Goal: Task Accomplishment & Management: Manage account settings

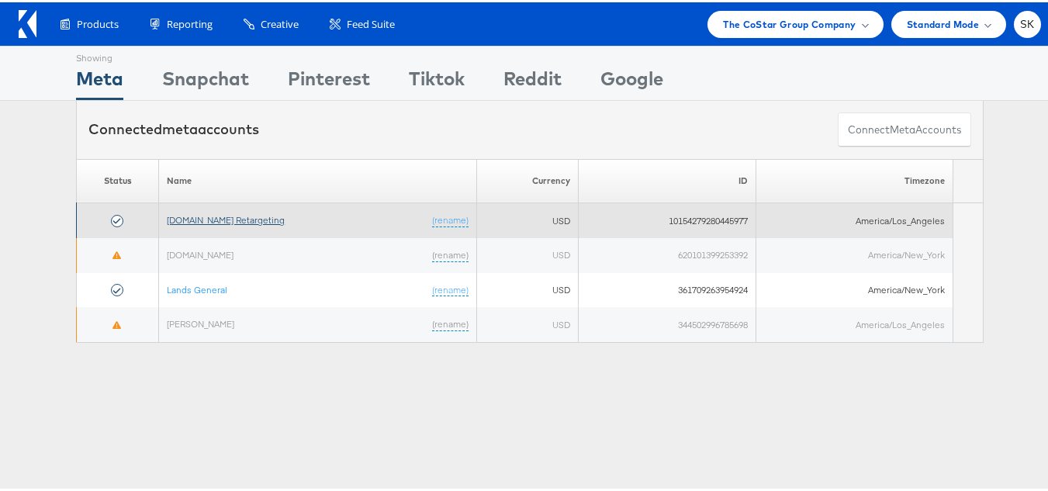
click at [255, 222] on link "[DOMAIN_NAME] Retargeting" at bounding box center [226, 218] width 118 height 12
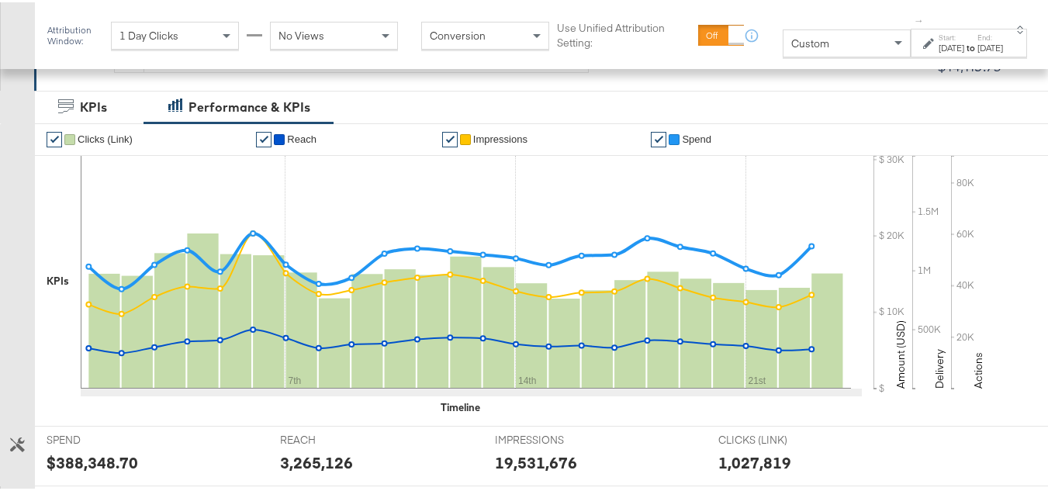
scroll to position [388, 0]
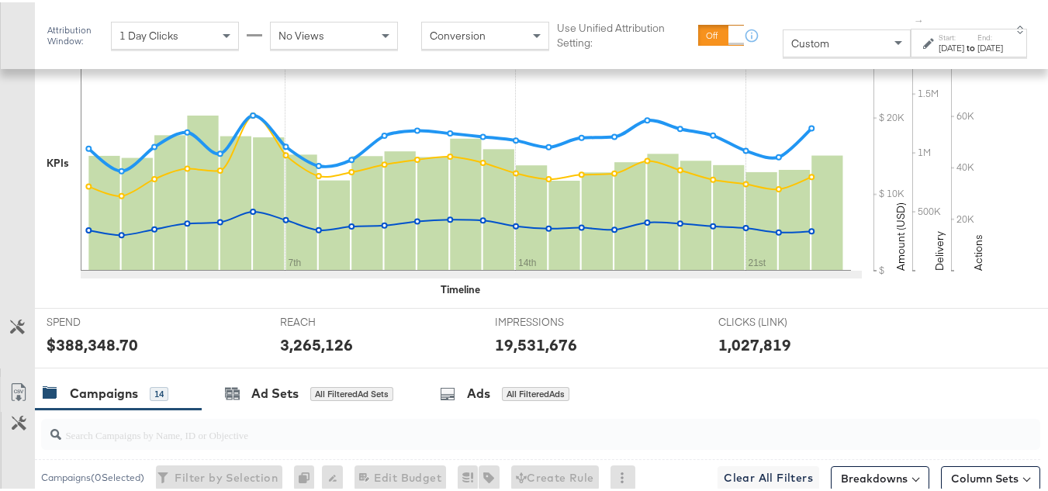
click at [817, 43] on div "Custom" at bounding box center [847, 41] width 126 height 26
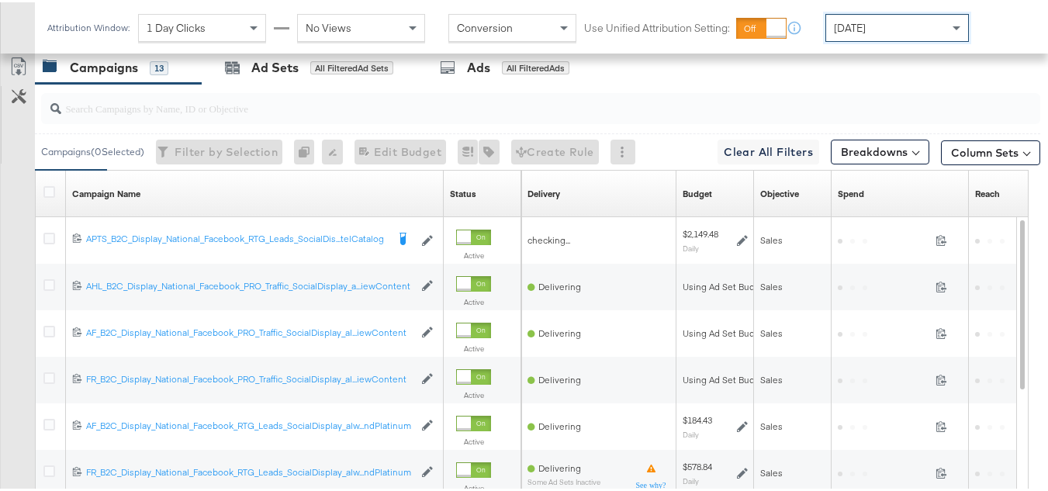
scroll to position [738, 0]
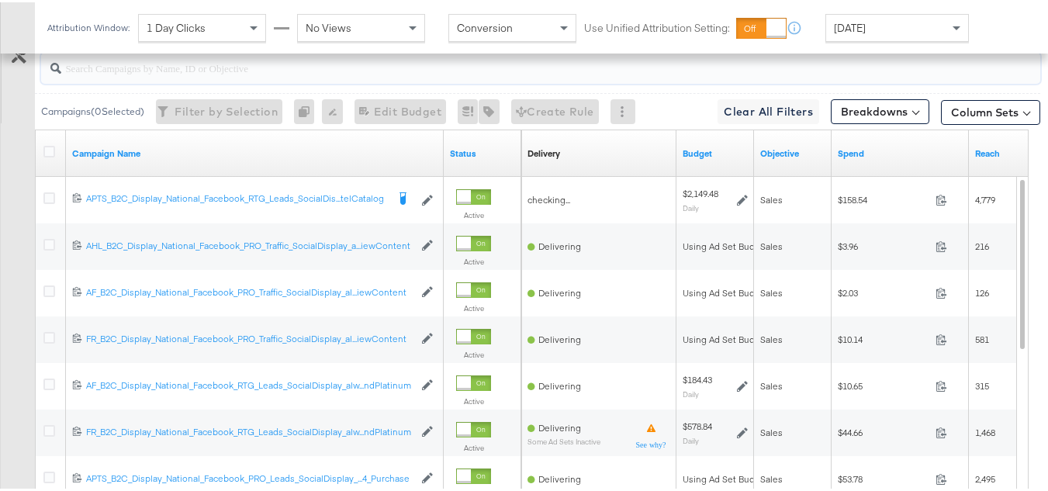
click at [160, 74] on input "search" at bounding box center [506, 59] width 891 height 30
paste input "APTS_B2C_Display_National_Facebook_RTG_Leads_SocialDisplay_Retargeting_Diamond_…"
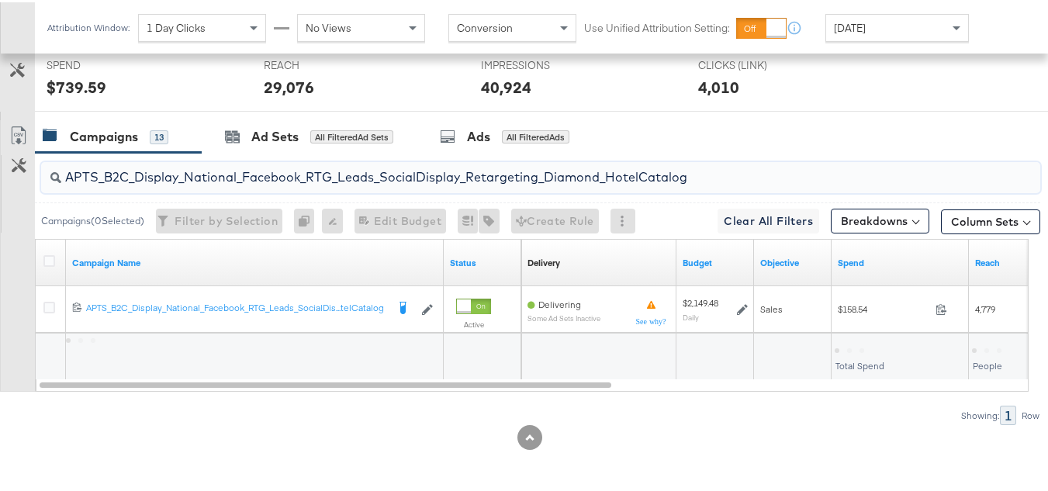
scroll to position [651, 0]
click at [172, 168] on input "APTS_B2C_Display_National_Facebook_RTG_Leads_SocialDisplay_Retargeting_Diamond_…" at bounding box center [506, 169] width 891 height 30
paste input "alwayson_Retargeting_DARE24_DiamondPlatinum"
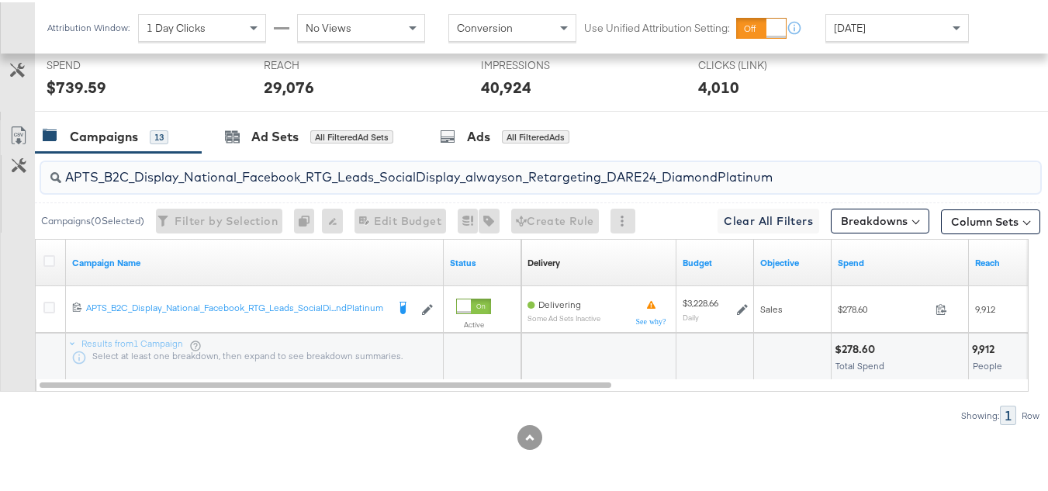
click at [187, 164] on input "APTS_B2C_Display_National_Facebook_RTG_Leads_SocialDisplay_alwayson_Retargeting…" at bounding box center [506, 169] width 891 height 30
paste input "FR_B2C_Display_National_Facebook_RTG_Leads_SocialDisplay_alwayson_Retargeting_FR"
click at [222, 177] on input "FR_B2C_Display_National_Facebook_RTG_Leads_SocialDisplay_alwayson_Retargeting_F…" at bounding box center [506, 169] width 891 height 30
paste input "AF_B2C_Display_National_Facebook_RTG_Leads_SocialDisplay_alwayson_Retargeting_AF"
click at [190, 168] on input "AF_B2C_Display_National_Facebook_RTG_Leads_SocialDisplay_alwayson_Retargeting_A…" at bounding box center [506, 169] width 891 height 30
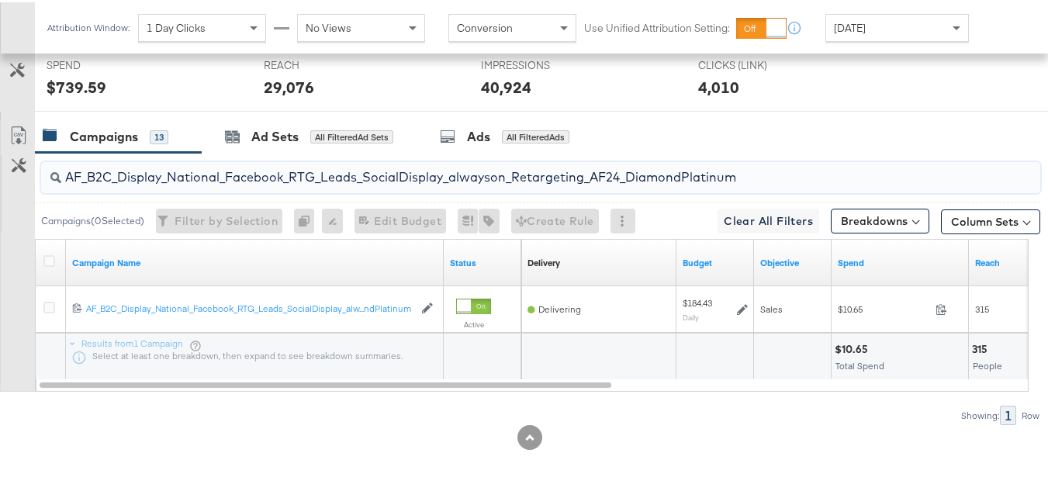
paste input "HL_B2C_Display_National_Facebook_RTG_Leads_SocialDisplay_alwayson_Retargeting_A…"
click at [270, 175] on input "AHL_B2C_Display_National_Facebook_RTG_Leads_SocialDisplay_alwayson_Retargeting_…" at bounding box center [506, 169] width 891 height 30
paste input "PTS_B2C_Display_National_Facebook_PRO_Traffic_SocialDisplay_alwayson_ASC_DARE24…"
type input "APTS_B2C_Display_National_Facebook_PRO_Traffic_SocialDisplay_alwayson_ASC_DARE2…"
click at [48, 263] on icon at bounding box center [49, 259] width 12 height 12
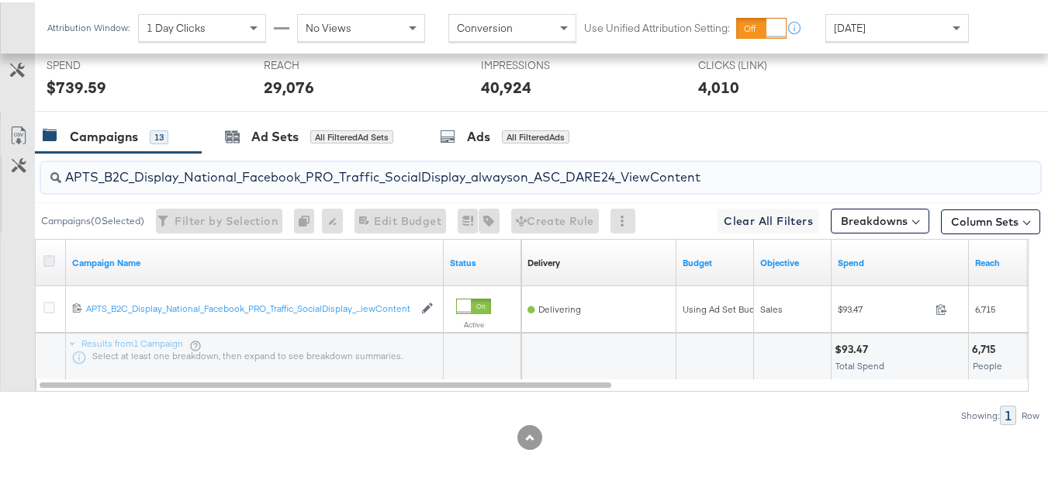
click at [0, 0] on input "checkbox" at bounding box center [0, 0] width 0 height 0
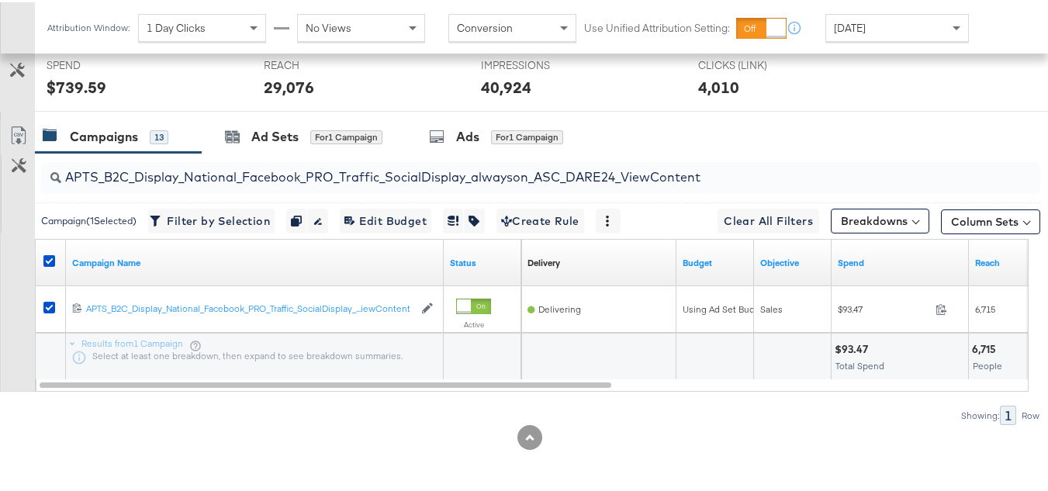
click at [252, 97] on div "REACH REACH 29,076" at bounding box center [360, 79] width 217 height 59
click at [275, 128] on div "Ad Sets" at bounding box center [274, 135] width 47 height 18
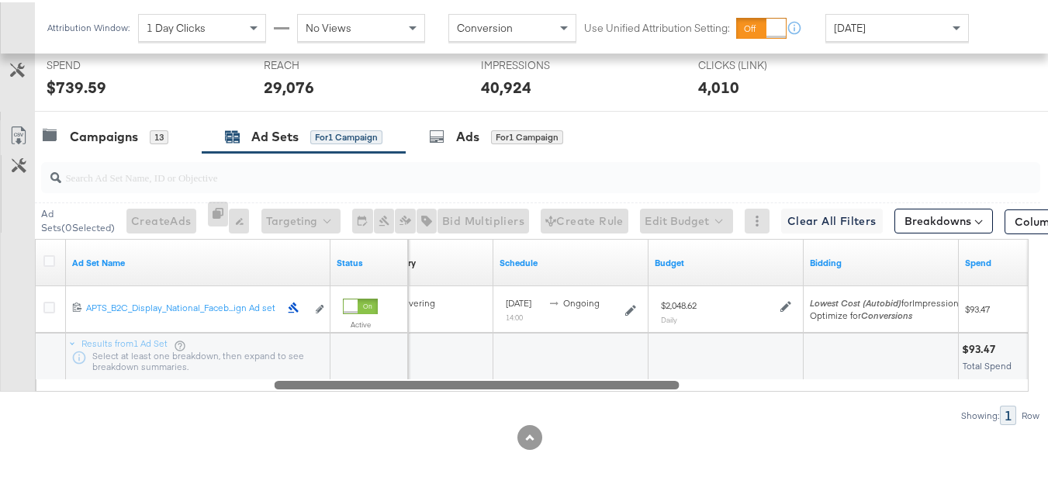
drag, startPoint x: 376, startPoint y: 381, endPoint x: 54, endPoint y: 218, distance: 360.2
click at [15, 382] on div "Customize KPIs Export as CSV Ad Set Name Status Delivery Sorting Unavailable Sc…" at bounding box center [520, 313] width 1041 height 153
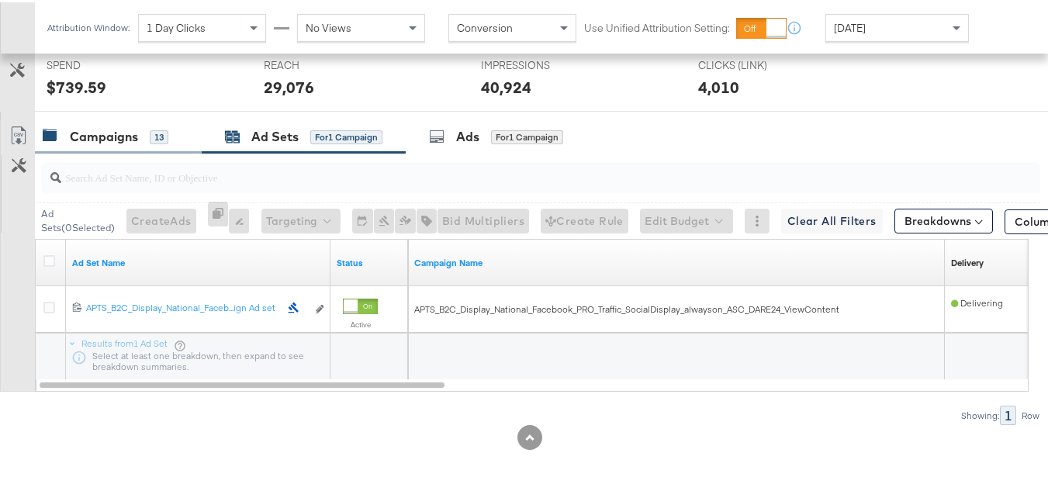
click at [97, 133] on div "Campaigns" at bounding box center [104, 135] width 68 height 18
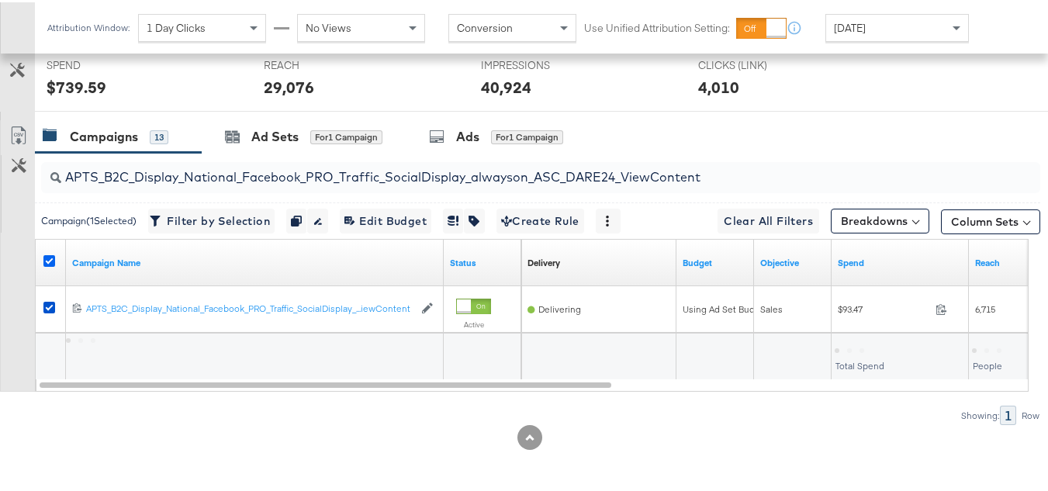
click at [54, 257] on icon at bounding box center [49, 259] width 12 height 12
click at [0, 0] on input "checkbox" at bounding box center [0, 0] width 0 height 0
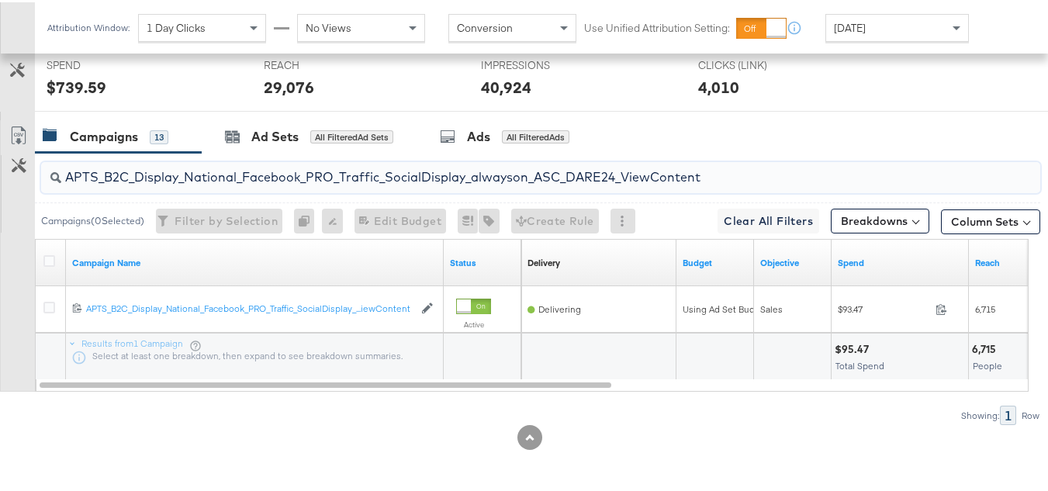
click at [235, 166] on input "APTS_B2C_Display_National_Facebook_PRO_Traffic_SocialDisplay_alwayson_ASC_DARE2…" at bounding box center [506, 169] width 891 height 30
paste input "Leads_SocialDisplay_alwayson_ASC_DARE24_Purchase"
type input "APTS_B2C_Display_National_Facebook_PRO_Leads_SocialDisplay_alwayson_ASC_DARE24_…"
click at [50, 261] on icon at bounding box center [49, 259] width 12 height 12
click at [0, 0] on input "checkbox" at bounding box center [0, 0] width 0 height 0
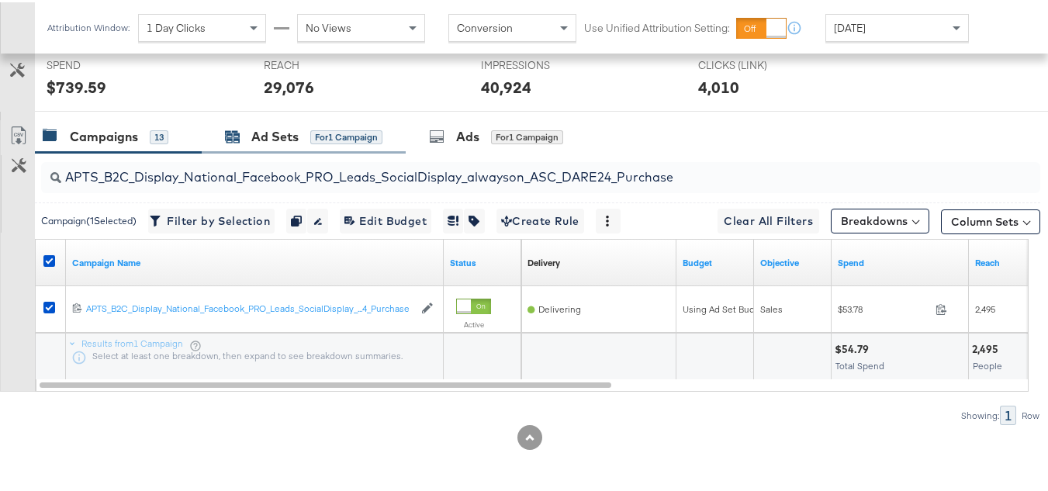
click at [331, 130] on div "for 1 Campaign" at bounding box center [346, 135] width 72 height 14
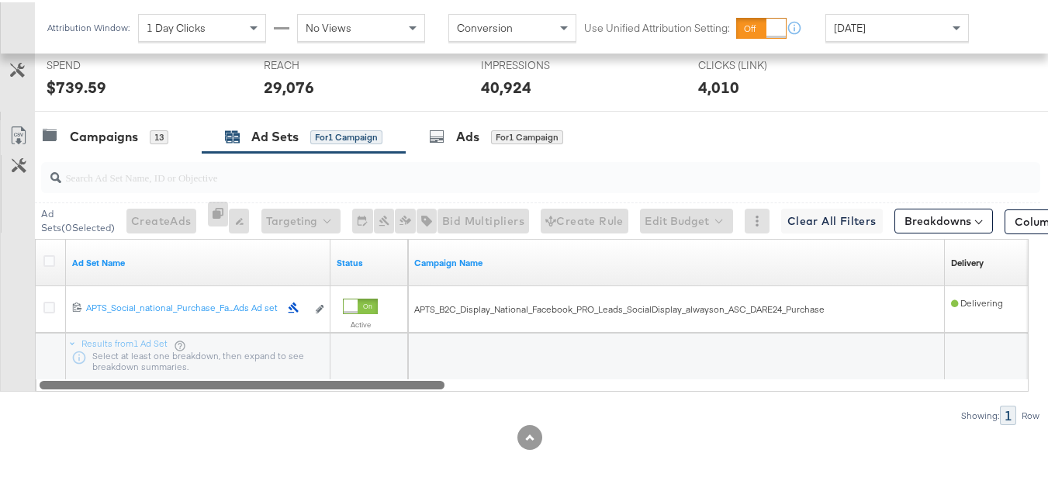
drag, startPoint x: 400, startPoint y: 378, endPoint x: 112, endPoint y: 152, distance: 366.5
click at [170, 378] on div at bounding box center [242, 382] width 405 height 13
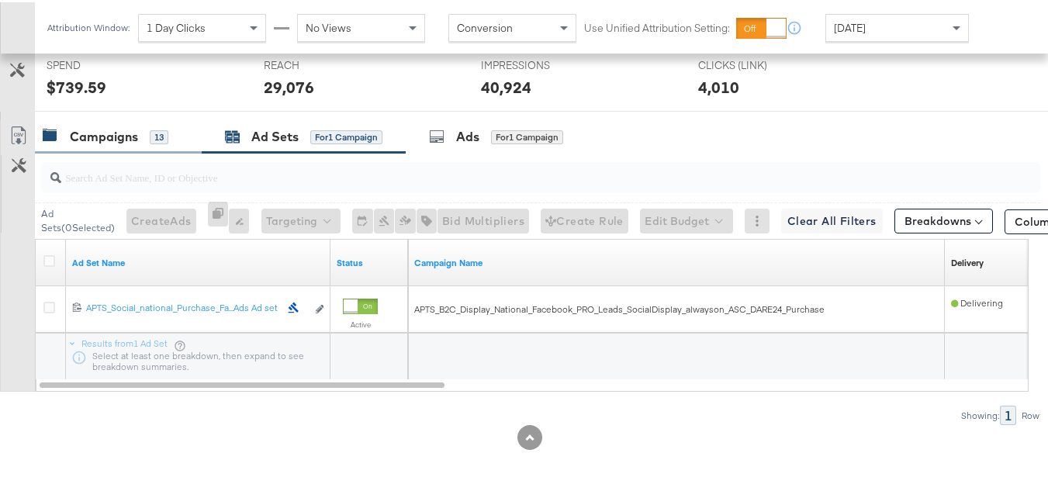
click at [104, 126] on div "Campaigns" at bounding box center [104, 135] width 68 height 18
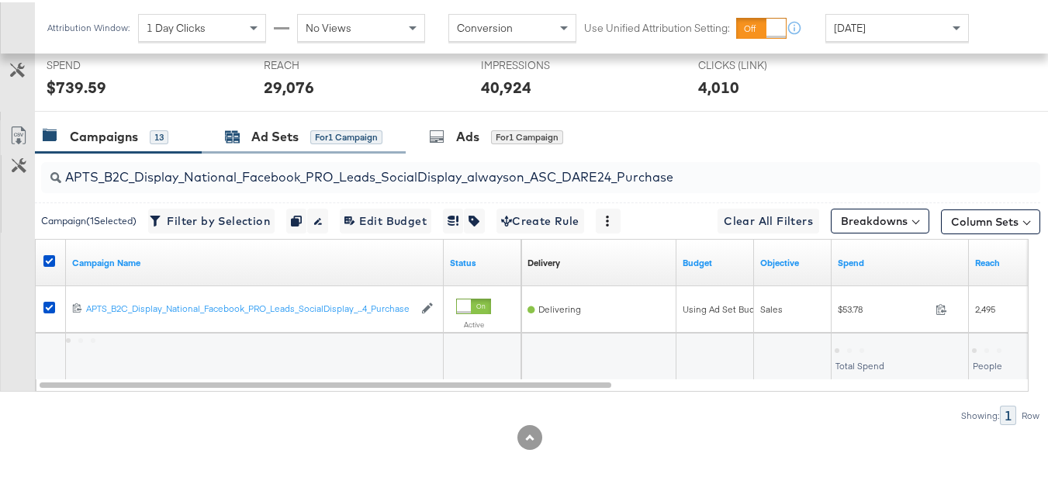
drag, startPoint x: 310, startPoint y: 122, endPoint x: 322, endPoint y: 141, distance: 23.0
click at [310, 121] on div "Ad Sets for 1 Campaign" at bounding box center [304, 134] width 204 height 33
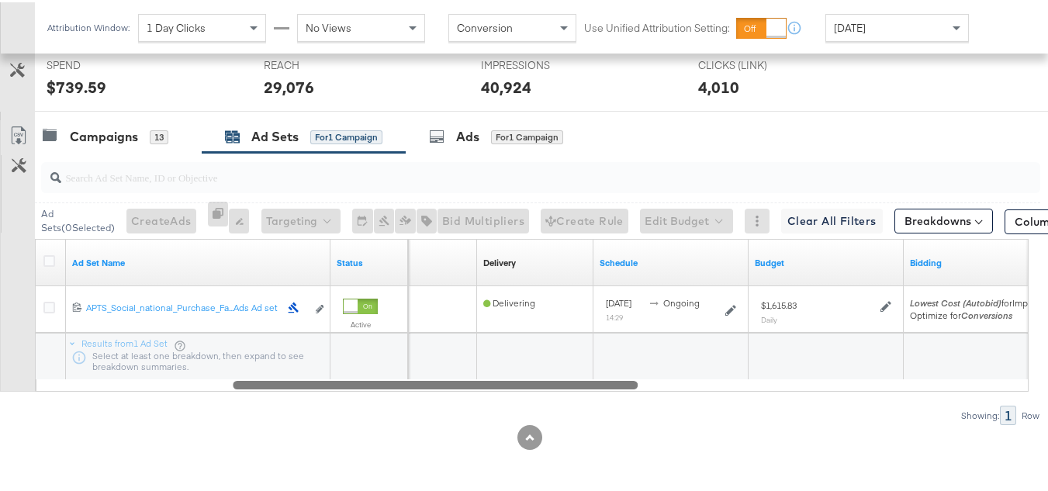
drag, startPoint x: 366, startPoint y: 382, endPoint x: 109, endPoint y: 380, distance: 257.6
click at [233, 380] on div at bounding box center [435, 382] width 405 height 13
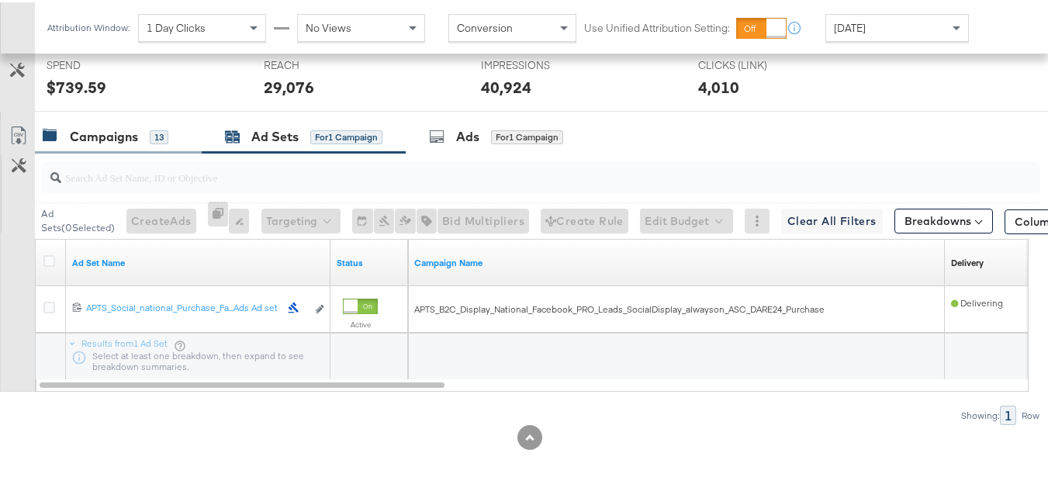
click at [78, 132] on div "Campaigns" at bounding box center [104, 135] width 68 height 18
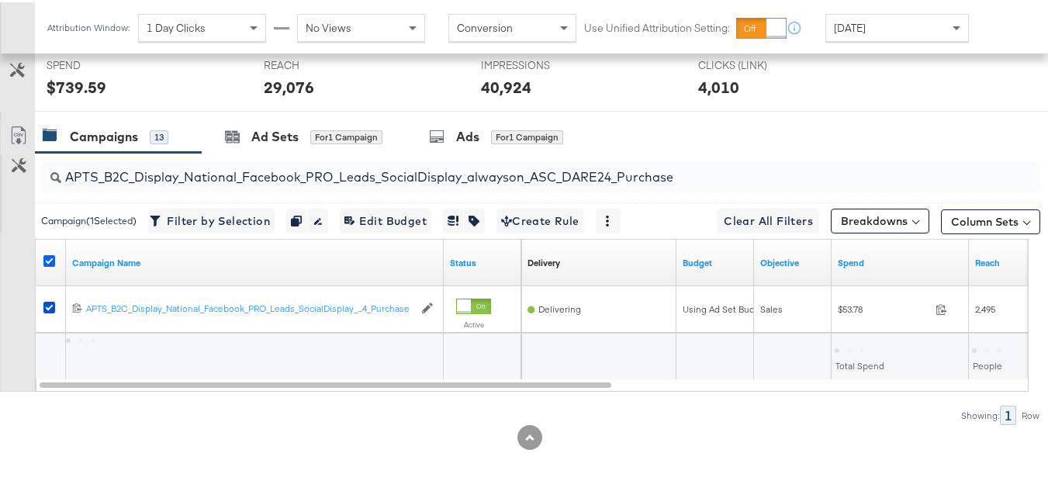
click at [47, 256] on icon at bounding box center [49, 259] width 12 height 12
click at [0, 0] on input "checkbox" at bounding box center [0, 0] width 0 height 0
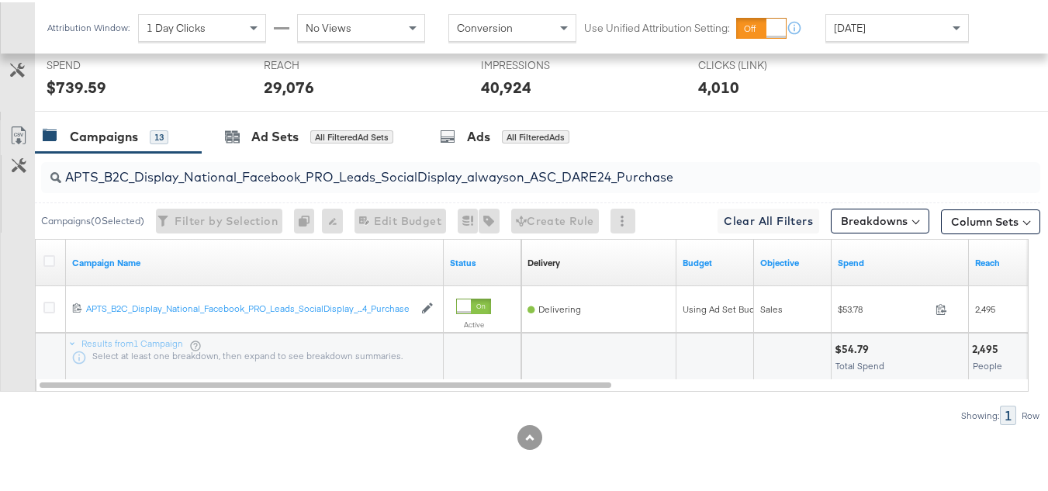
click at [187, 179] on input "APTS_B2C_Display_National_Facebook_PRO_Leads_SocialDisplay_alwayson_ASC_DARE24_…" at bounding box center [506, 169] width 891 height 30
paste input "F_B2C_Display_National_Facebook_PRO_Traffic_SocialDisplay_alwayson_ASC_AF24_Vie…"
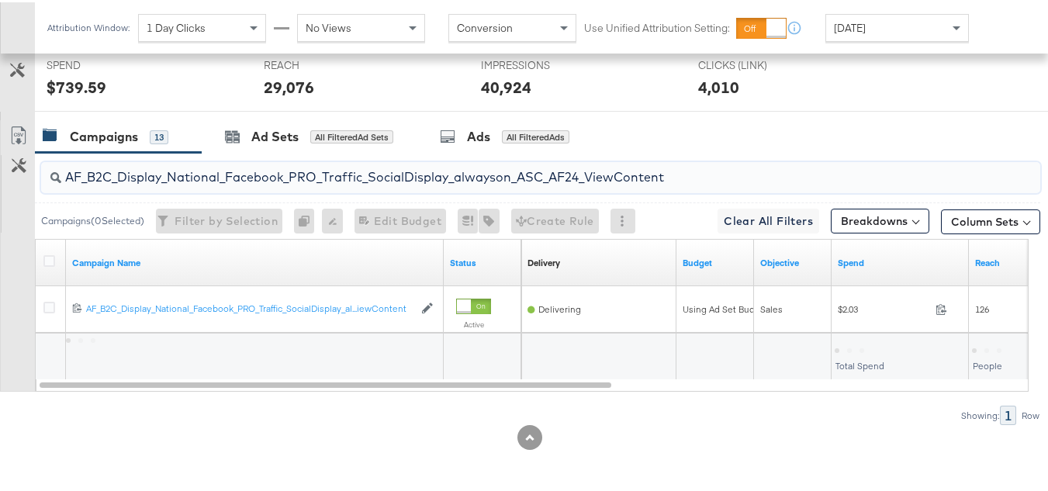
type input "AF_B2C_Display_National_Facebook_PRO_Traffic_SocialDisplay_alwayson_ASC_AF24_Vi…"
click at [55, 262] on div at bounding box center [51, 261] width 16 height 16
click at [55, 259] on div at bounding box center [51, 261] width 16 height 16
click at [48, 258] on icon at bounding box center [49, 259] width 12 height 12
click at [0, 0] on input "checkbox" at bounding box center [0, 0] width 0 height 0
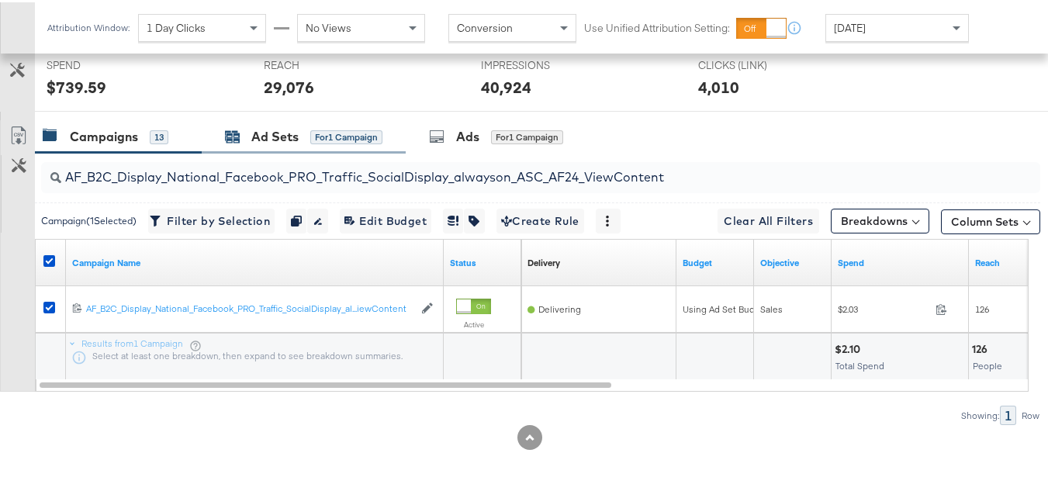
click at [275, 133] on div "Ad Sets" at bounding box center [274, 135] width 47 height 18
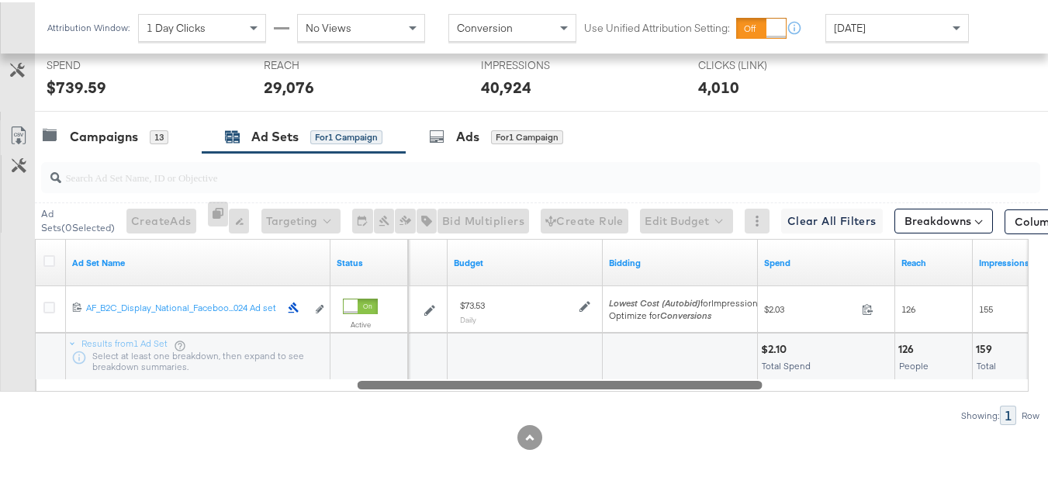
drag, startPoint x: 296, startPoint y: 379, endPoint x: 35, endPoint y: 393, distance: 261.9
click at [35, 393] on div "Ad Sets ( 0 Selected) Create Ads At least one ad set must be selected 0 Rename …" at bounding box center [520, 287] width 1041 height 272
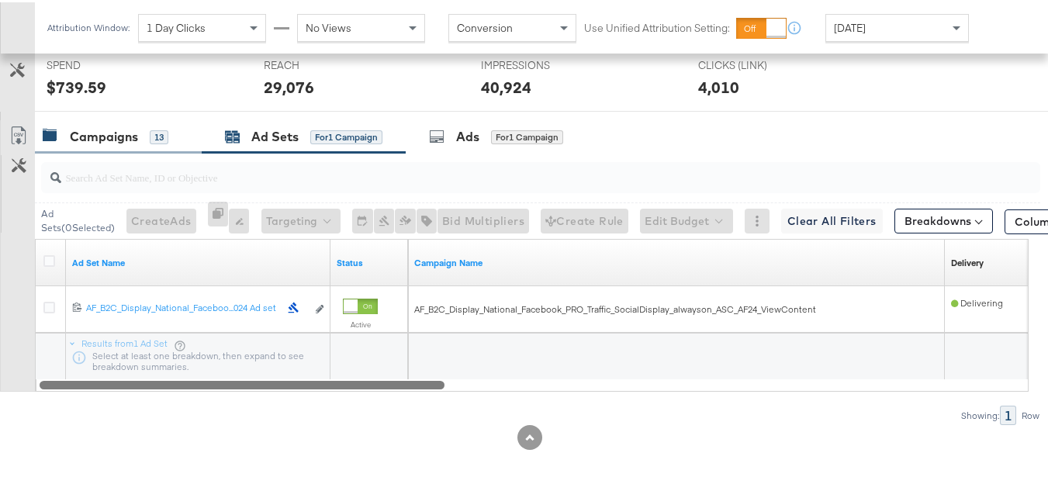
click at [86, 139] on div "Campaigns" at bounding box center [104, 135] width 68 height 18
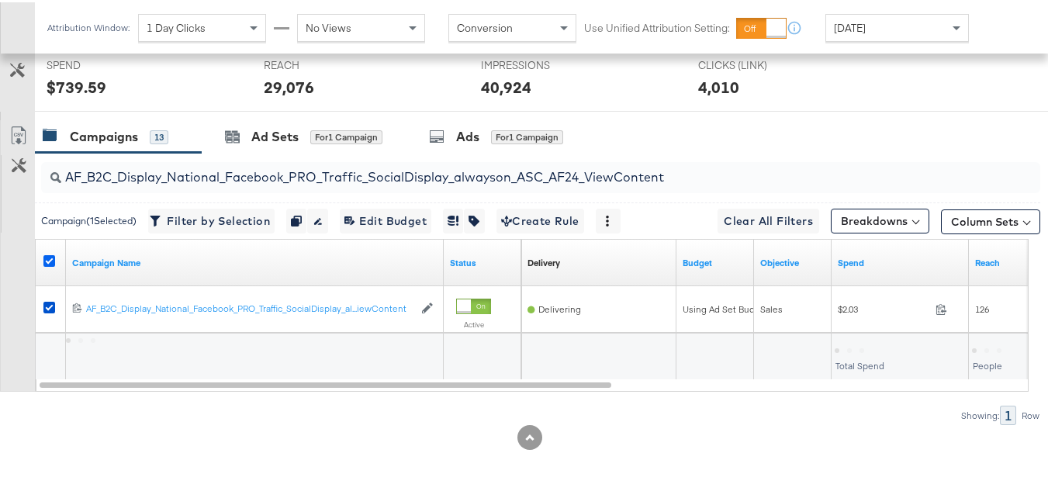
click at [50, 261] on icon at bounding box center [49, 259] width 12 height 12
click at [0, 0] on input "checkbox" at bounding box center [0, 0] width 0 height 0
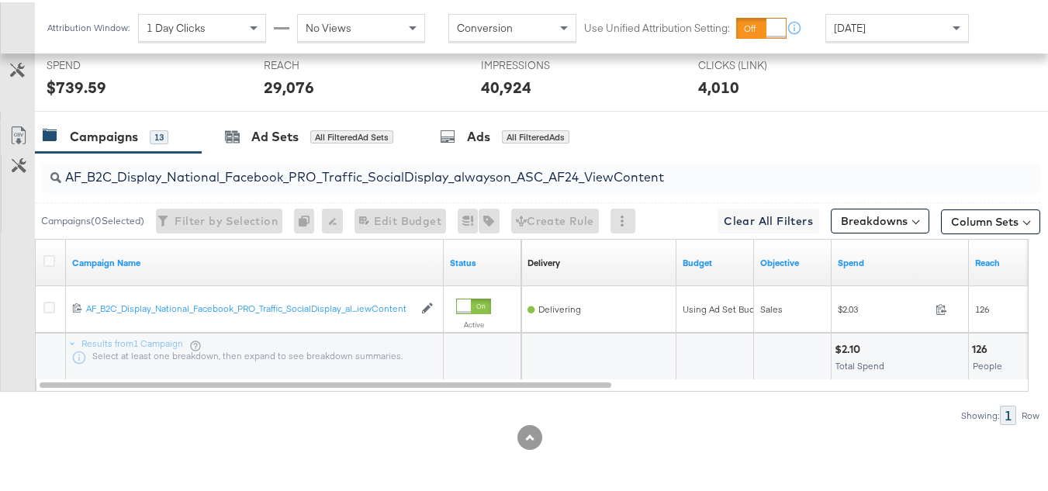
click at [217, 172] on input "AF_B2C_Display_National_Facebook_PRO_Traffic_SocialDisplay_alwayson_ASC_AF24_Vi…" at bounding box center [506, 169] width 891 height 30
paste input "FR_B2C_Display_National_Facebook_PRO_Traffic_SocialDisplay_alwayson_ASC_FR"
type input "FR_B2C_Display_National_Facebook_PRO_Traffic_SocialDisplay_alwayson_ASC_FR24_Vi…"
click at [50, 261] on icon at bounding box center [49, 259] width 12 height 12
click at [0, 0] on input "checkbox" at bounding box center [0, 0] width 0 height 0
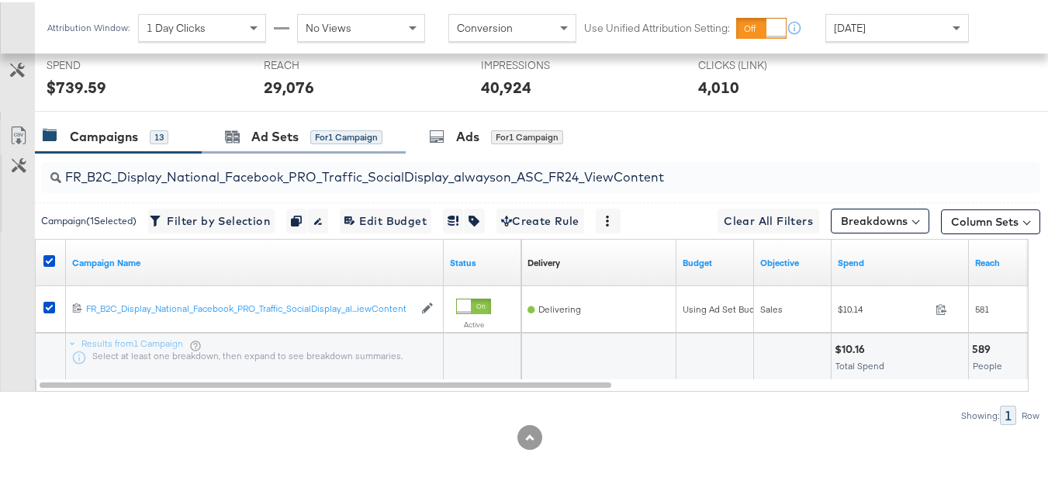
click at [229, 151] on div "Ad Sets for 1 Campaign" at bounding box center [304, 134] width 204 height 33
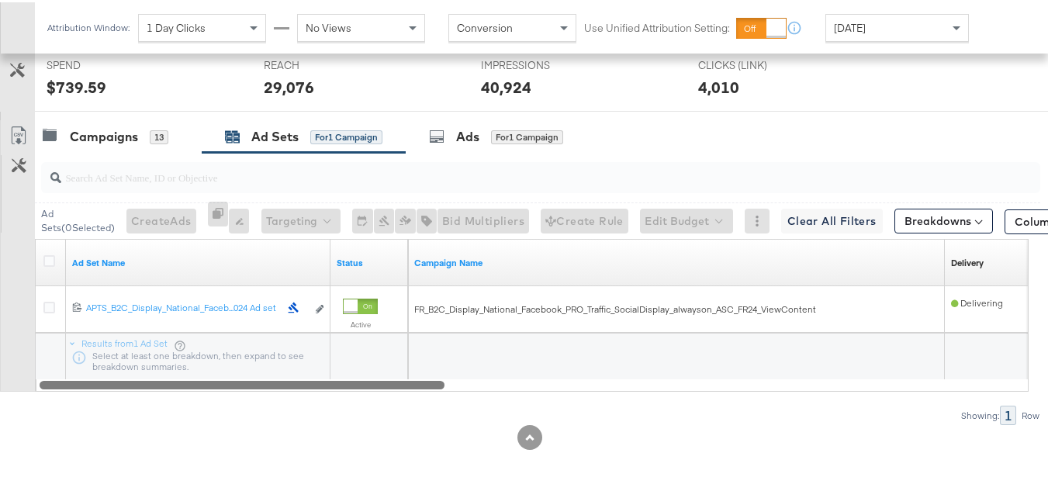
drag, startPoint x: 315, startPoint y: 386, endPoint x: 0, endPoint y: 388, distance: 315.0
click at [0, 395] on div "Ad Sets ( 0 Selected) Create Ads At least one ad set must be selected 0 Rename …" at bounding box center [520, 287] width 1041 height 272
click at [84, 131] on div "Campaigns" at bounding box center [104, 135] width 68 height 18
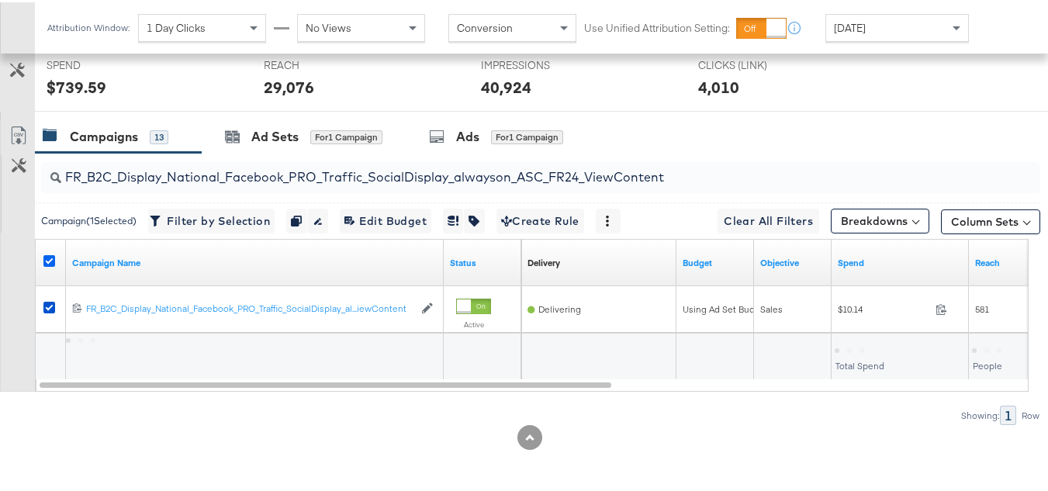
click at [51, 253] on icon at bounding box center [49, 259] width 12 height 12
click at [0, 0] on input "checkbox" at bounding box center [0, 0] width 0 height 0
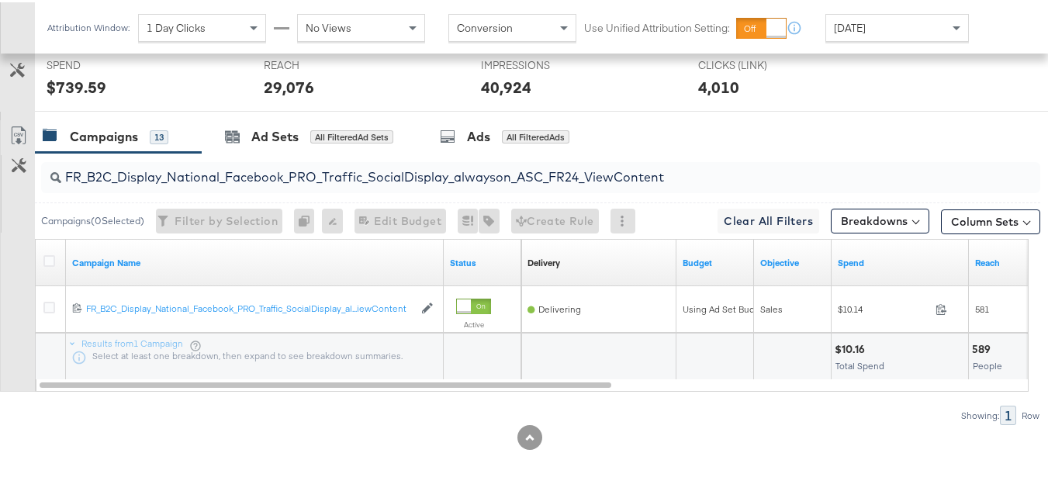
click at [201, 174] on input "FR_B2C_Display_National_Facebook_PRO_Traffic_SocialDisplay_alwayson_ASC_FR24_Vi…" at bounding box center [506, 169] width 891 height 30
paste input "AHL_B2C_Display_National_Facebook_PRO_Traffic_SocialDisplay_alwayson_ASC_AHL"
type input "AHL_B2C_Display_National_Facebook_PRO_Traffic_SocialDisplay_alwayson_ASC_AHL24_…"
click at [45, 258] on icon at bounding box center [49, 259] width 12 height 12
click at [0, 0] on input "checkbox" at bounding box center [0, 0] width 0 height 0
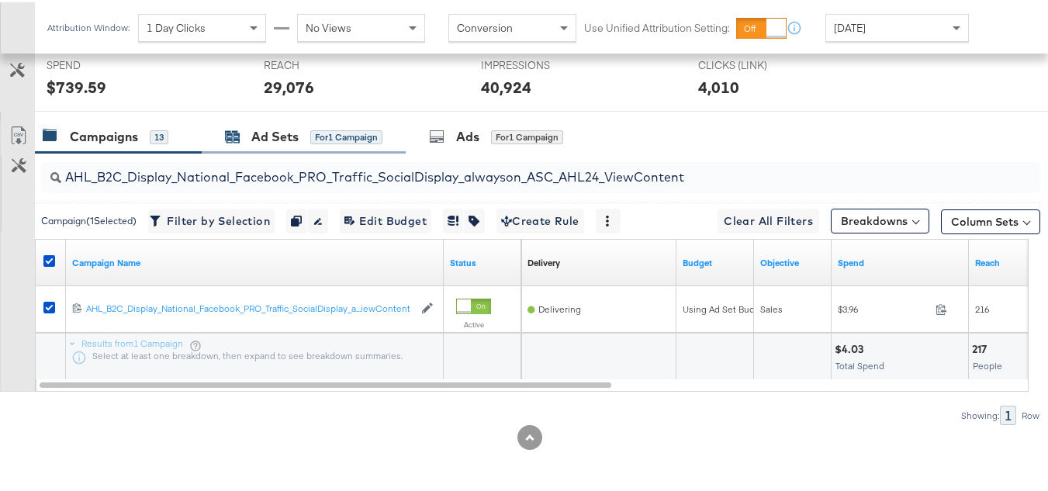
click at [249, 140] on div "Ad Sets for 1 Campaign" at bounding box center [304, 135] width 158 height 18
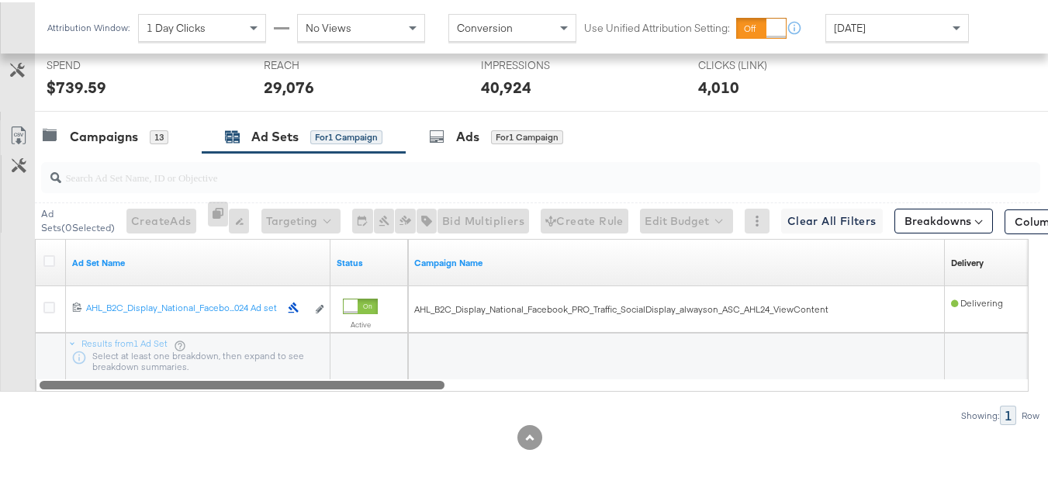
drag, startPoint x: 334, startPoint y: 385, endPoint x: 88, endPoint y: 362, distance: 246.3
click at [95, 377] on div "Ad Set Name Status Campaign Name Delivery Sorting Unavailable 12021342992902061…" at bounding box center [532, 313] width 994 height 153
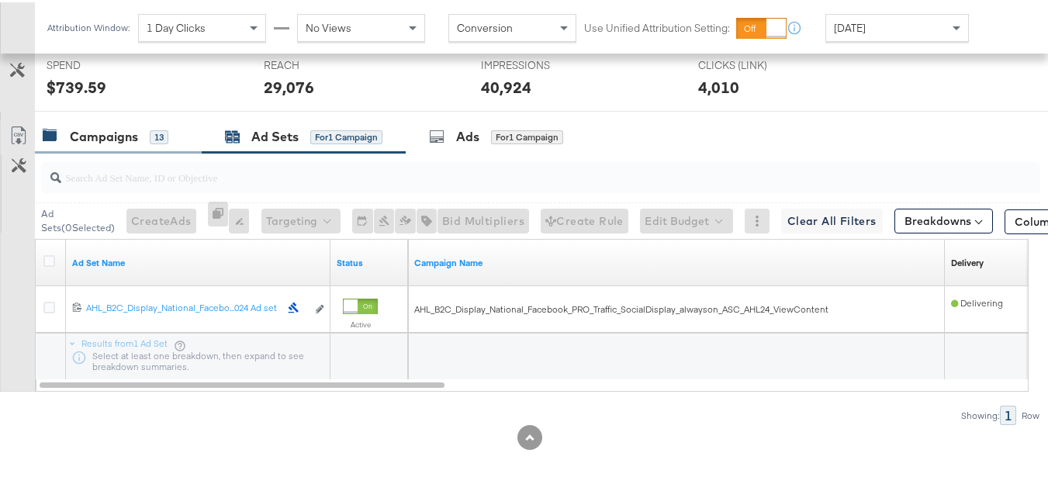
click at [106, 144] on div "Campaigns" at bounding box center [104, 135] width 68 height 18
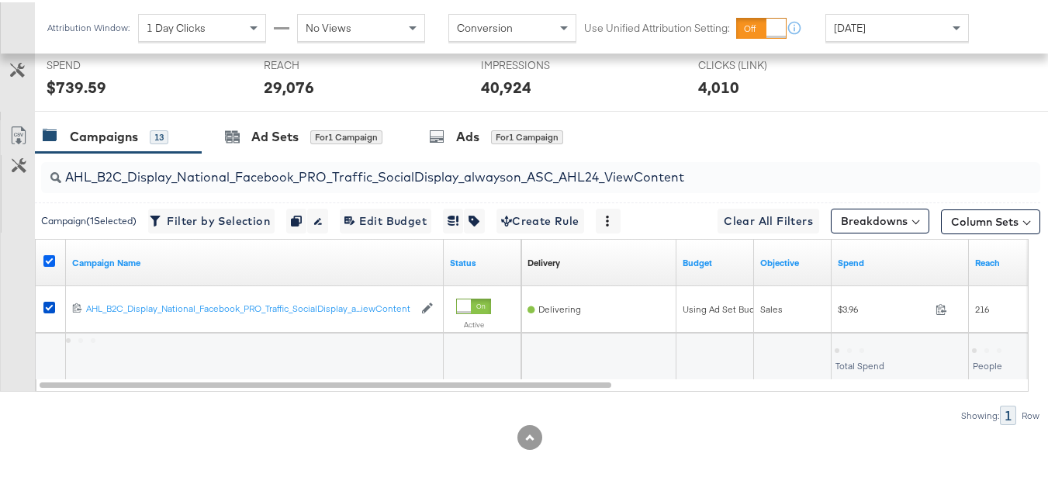
click at [50, 259] on icon at bounding box center [49, 259] width 12 height 12
click at [0, 0] on input "checkbox" at bounding box center [0, 0] width 0 height 0
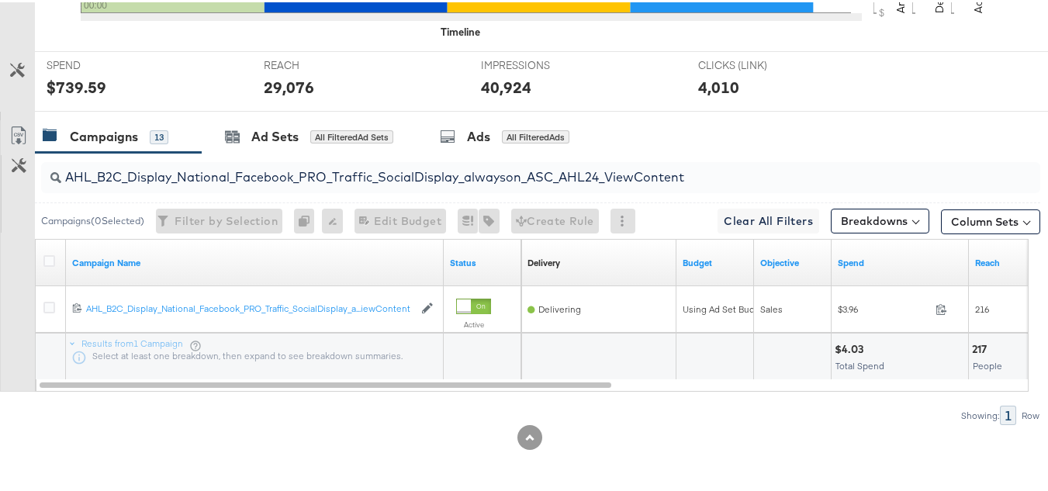
scroll to position [0, 0]
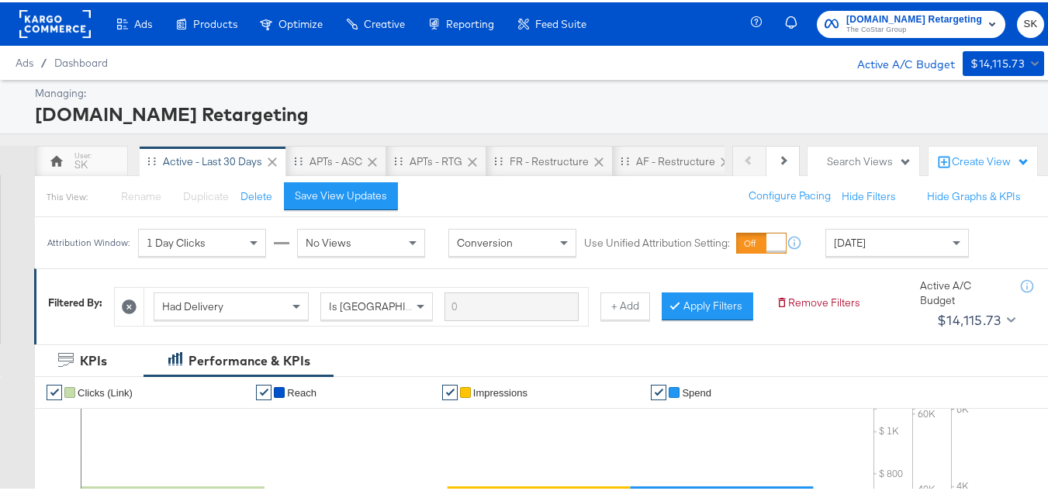
click at [880, 26] on span "The CoStar Group" at bounding box center [915, 28] width 136 height 12
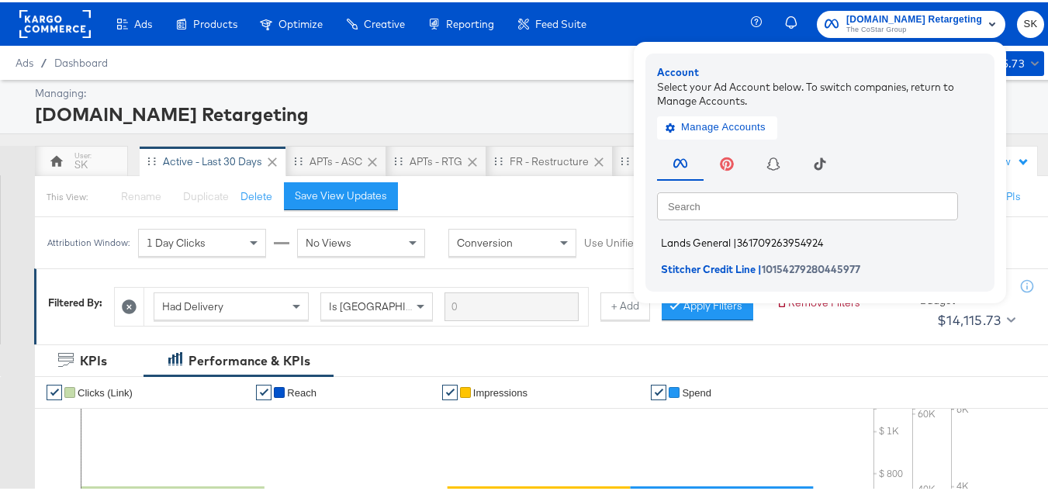
click at [677, 244] on span "Lands General" at bounding box center [696, 240] width 70 height 12
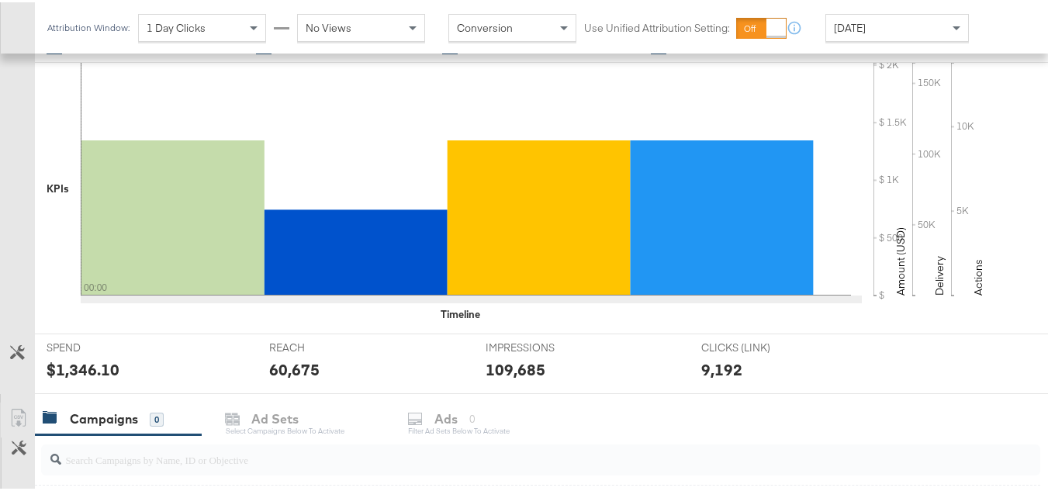
scroll to position [543, 0]
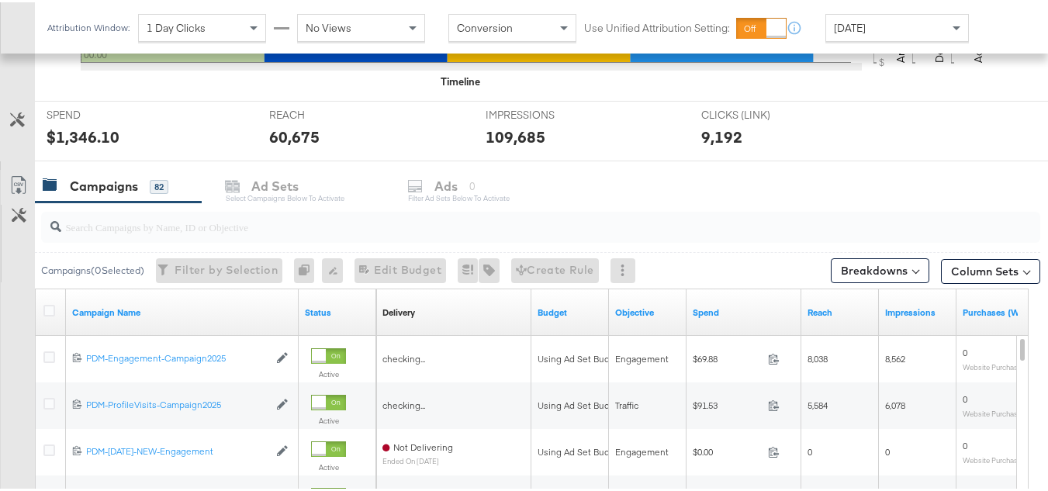
click at [140, 229] on input "search" at bounding box center [506, 218] width 891 height 30
paste input "B2C_LAND_KC_RT_Sig_24"
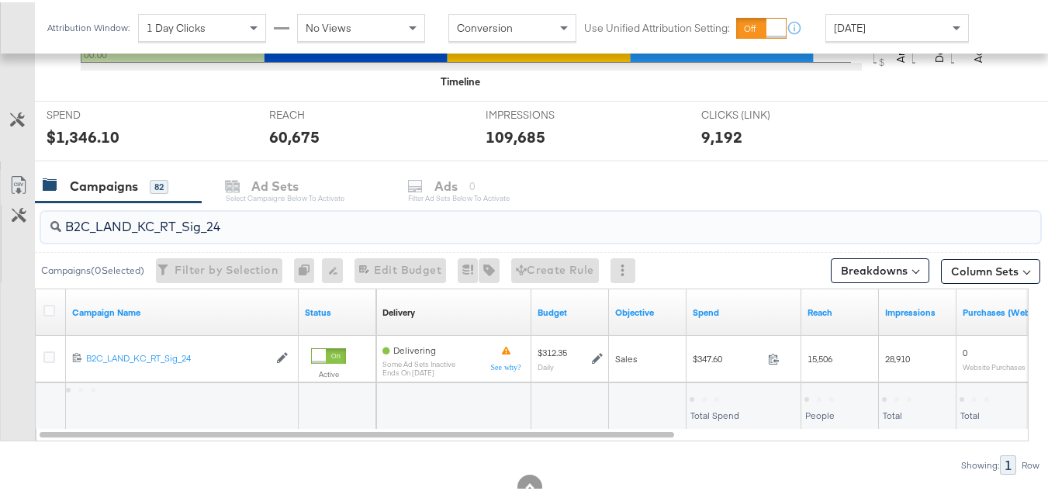
scroll to position [593, 0]
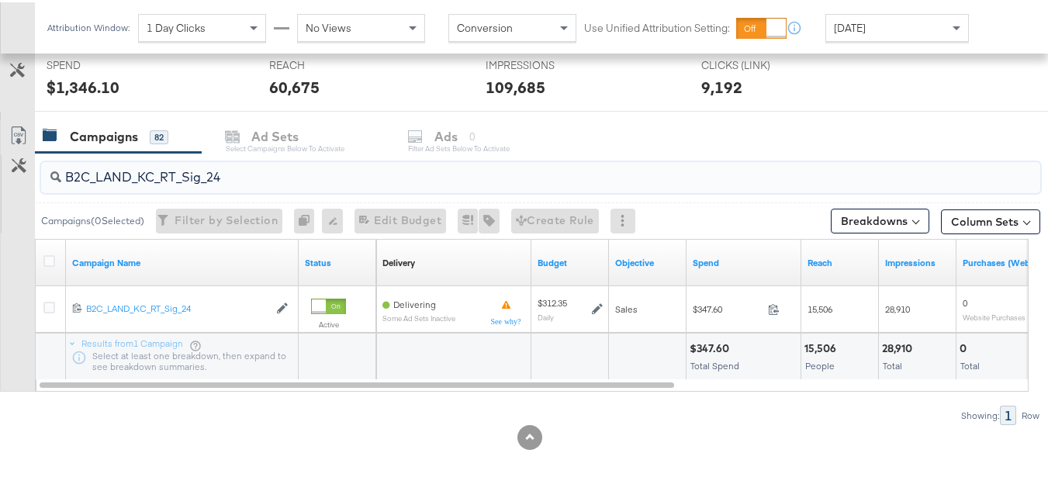
click at [231, 170] on input "B2C_LAND_KC_RT_Sig_24" at bounding box center [506, 169] width 891 height 30
paste input "B_Ecommerce_KC_Retargeting_LW&LOA_Traffic"
click at [174, 167] on input "B2B_Ecommerce_KC_Retargeting_LW&LOA_Traffic" at bounding box center [506, 169] width 891 height 30
paste input "KC_Retargeting_Prospects & Clients_Conversions"
click at [174, 173] on input "B2B_KC_Retargeting_Prospects & Clients_Conversions" at bounding box center [506, 169] width 891 height 30
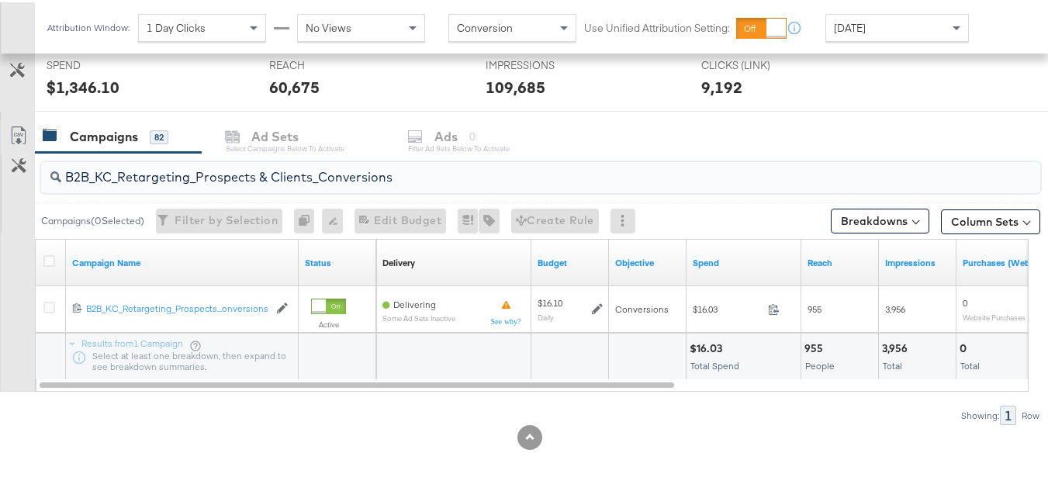
paste input "C_LAND_KC_Pros_Sig"
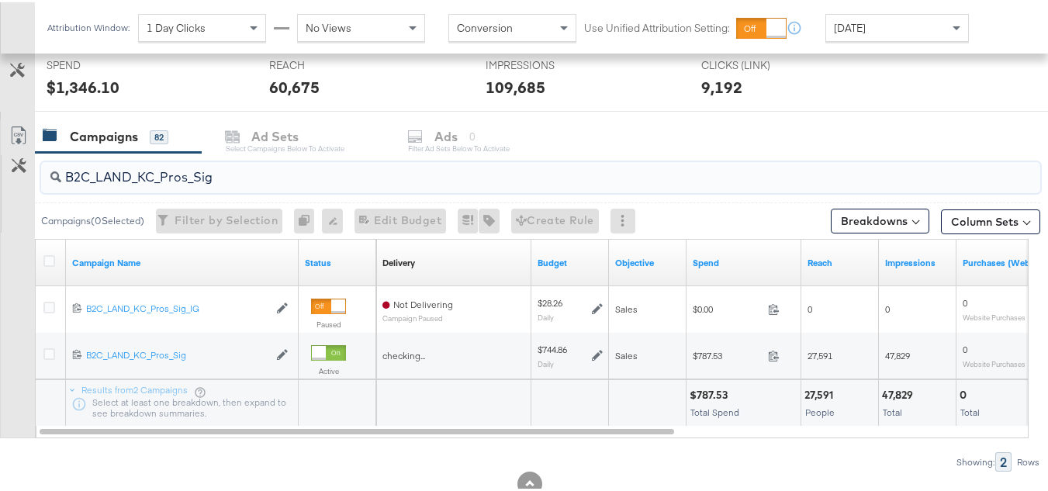
type input "B2C_LAND_KC_Pros_Sig"
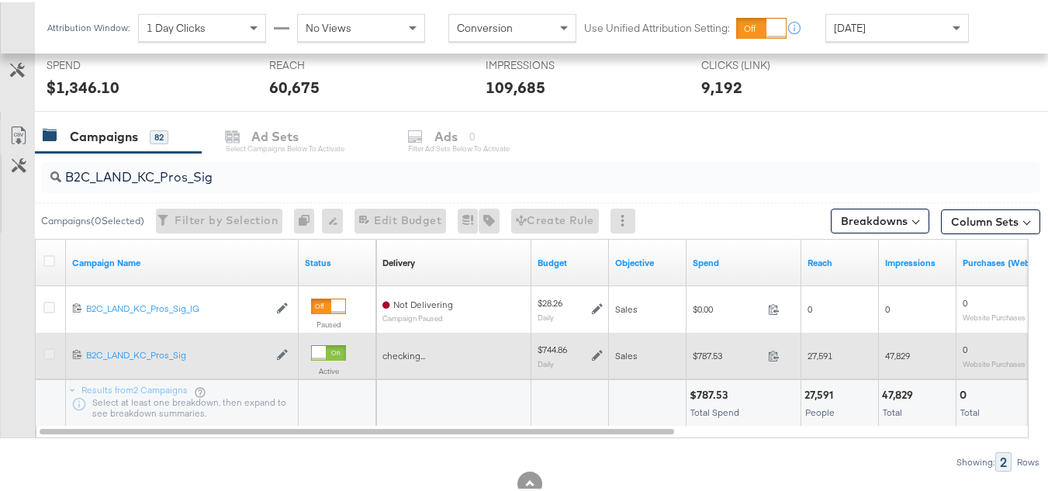
click at [54, 350] on icon at bounding box center [49, 352] width 12 height 12
click at [0, 0] on input "checkbox" at bounding box center [0, 0] width 0 height 0
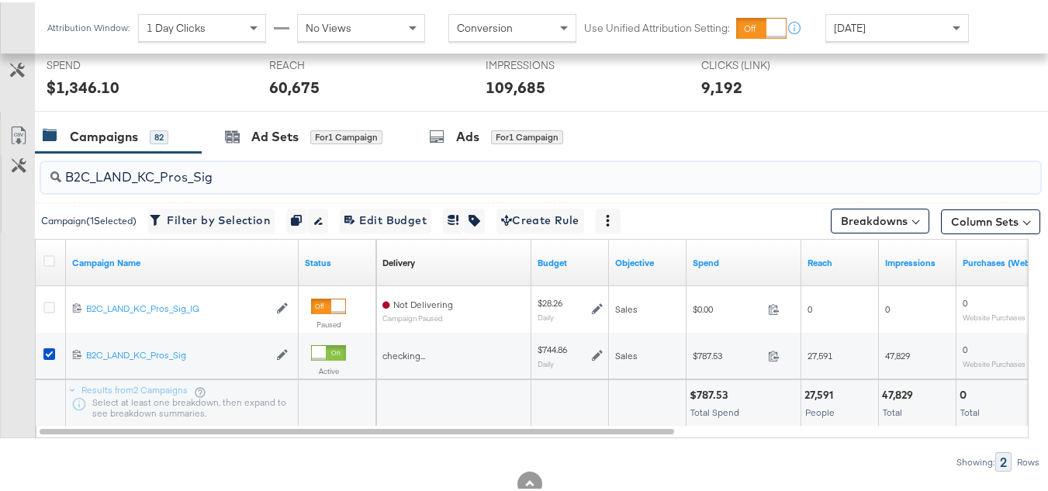
click at [224, 156] on input "B2C_LAND_KC_Pros_Sig" at bounding box center [506, 169] width 891 height 30
click at [234, 123] on div "Ad Sets for 1 Campaign" at bounding box center [304, 134] width 204 height 33
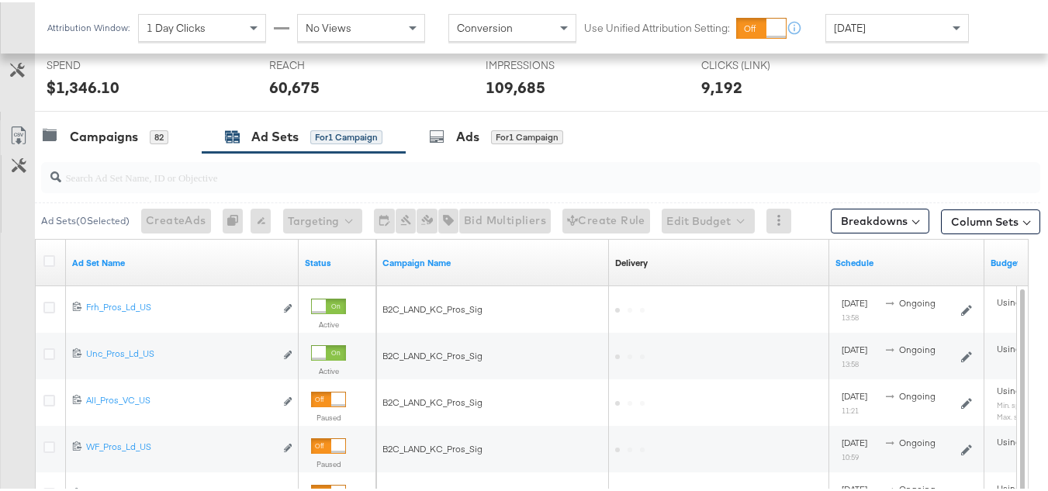
click at [320, 253] on div "Status" at bounding box center [338, 260] width 78 height 25
click at [318, 259] on link "Status" at bounding box center [337, 261] width 65 height 12
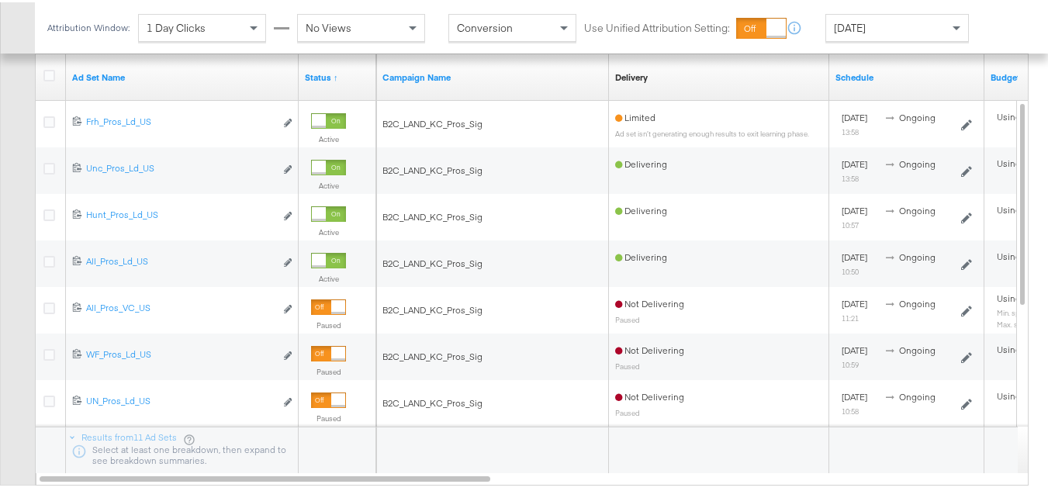
scroll to position [562, 0]
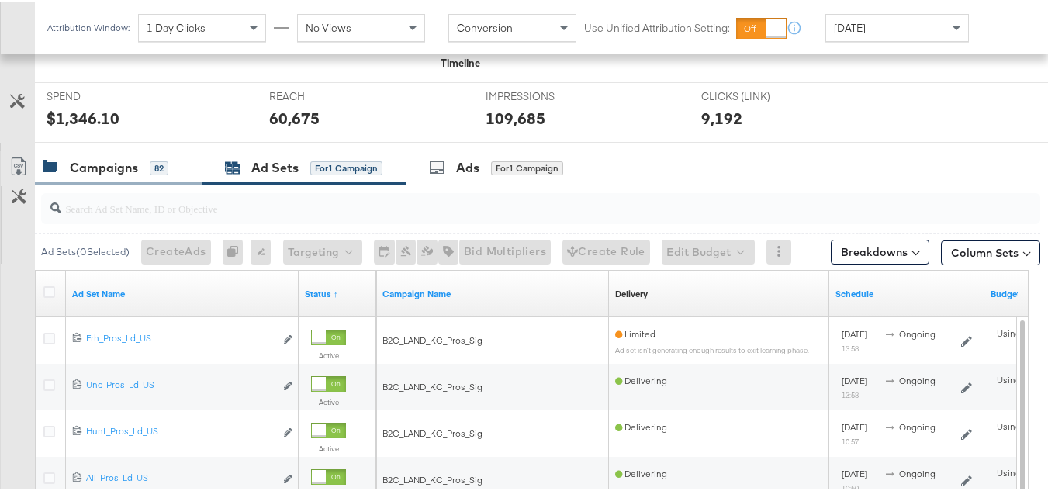
click at [88, 165] on div "Campaigns" at bounding box center [104, 166] width 68 height 18
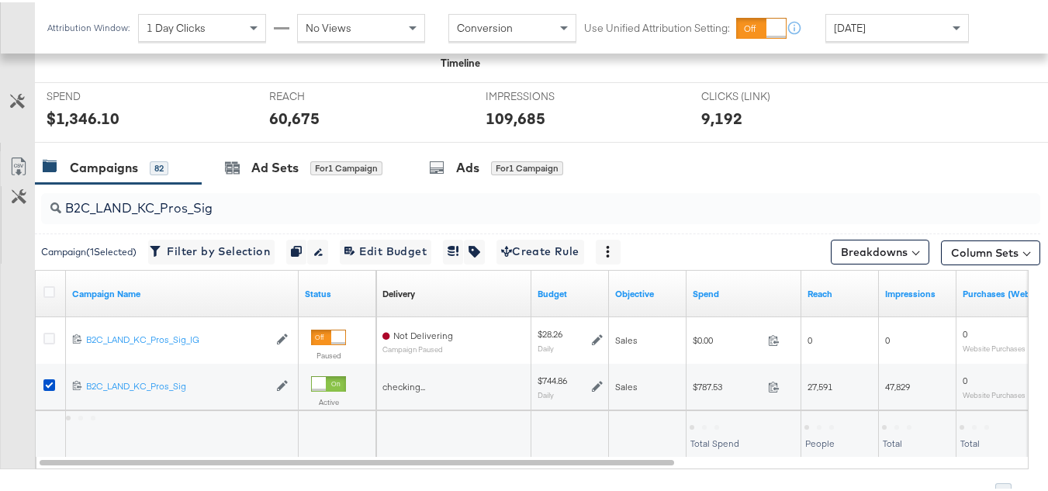
click at [50, 297] on div at bounding box center [51, 292] width 16 height 16
click at [50, 288] on icon at bounding box center [49, 290] width 12 height 12
click at [0, 0] on input "checkbox" at bounding box center [0, 0] width 0 height 0
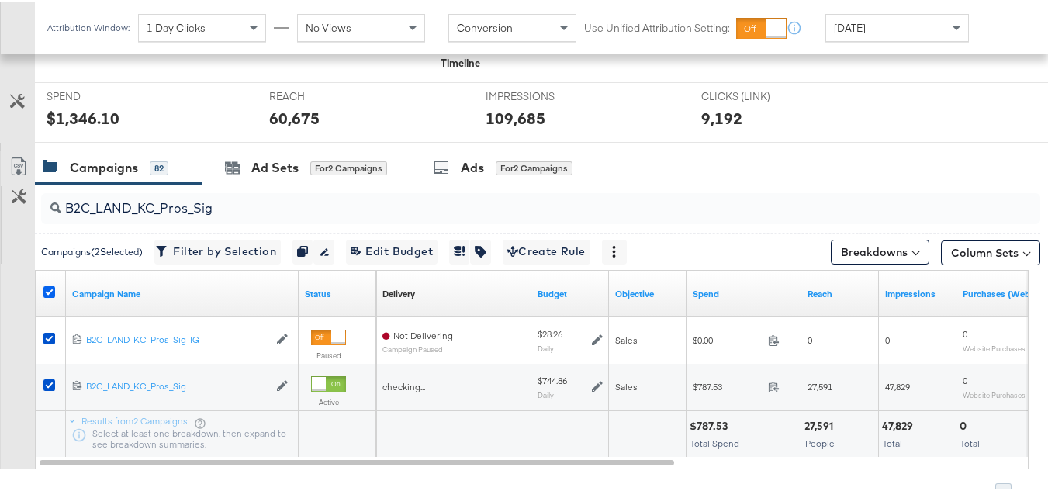
click at [50, 291] on icon at bounding box center [49, 290] width 12 height 12
click at [0, 0] on input "checkbox" at bounding box center [0, 0] width 0 height 0
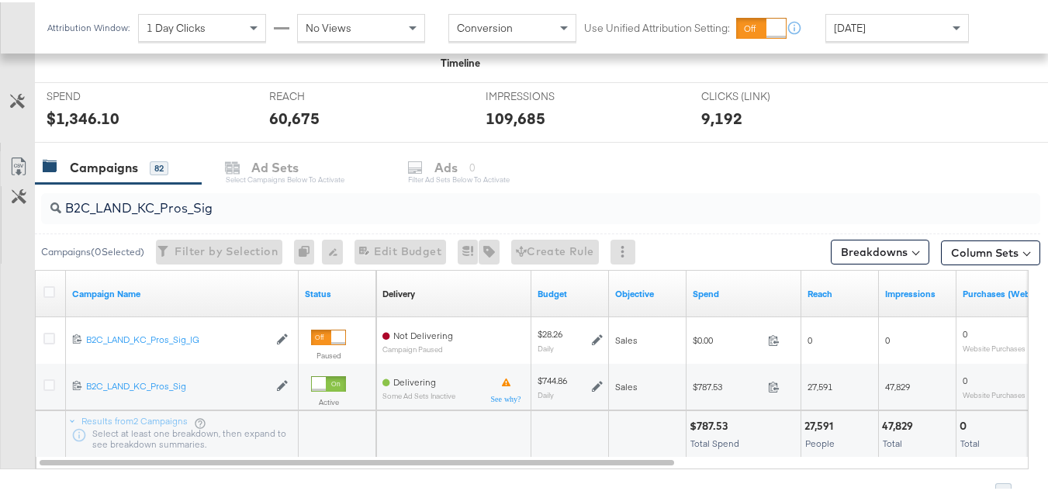
click at [743, 445] on div "Total Spend" at bounding box center [744, 441] width 108 height 11
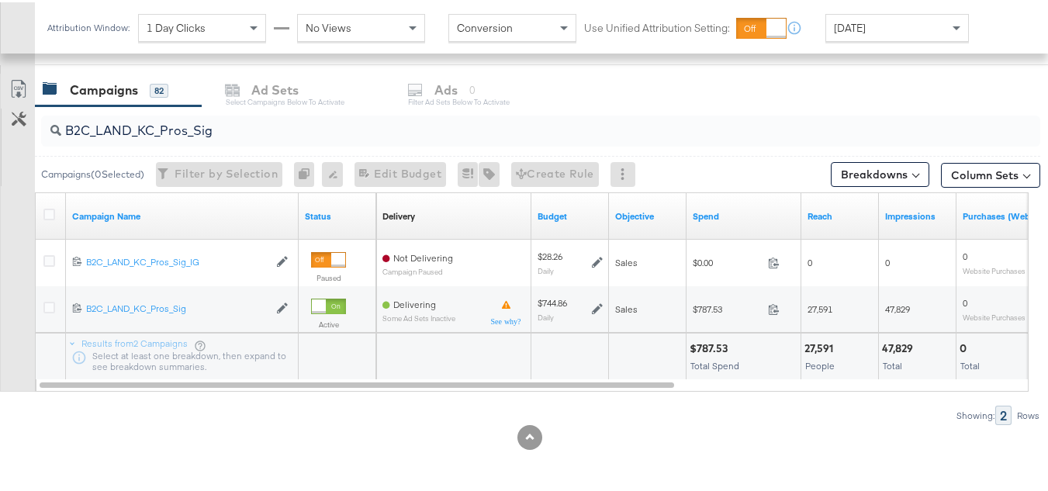
scroll to position [0, 0]
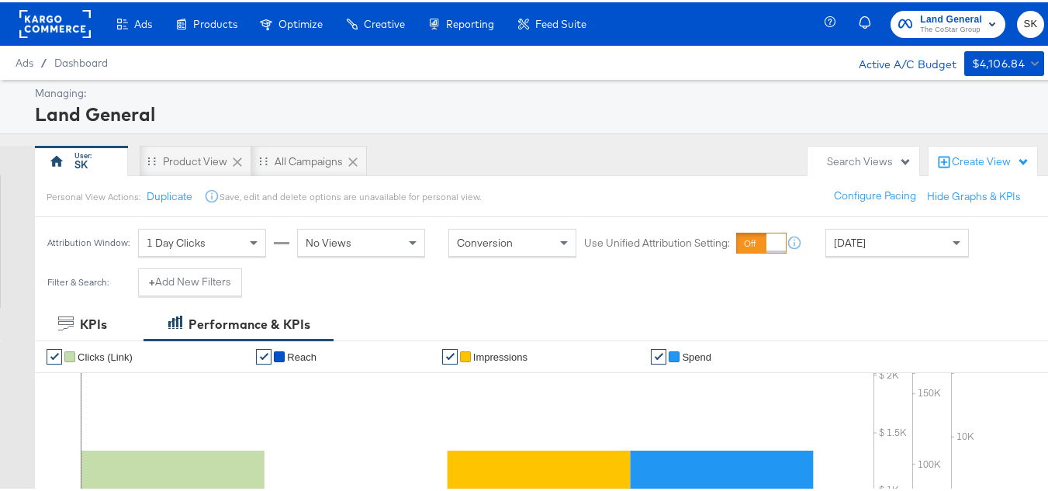
click at [65, 2] on div at bounding box center [54, 21] width 71 height 43
click at [65, 43] on div "Ads / Dashboard Active A/C Budget $4,106.84" at bounding box center [530, 60] width 1060 height 34
click at [68, 34] on rect at bounding box center [54, 22] width 71 height 28
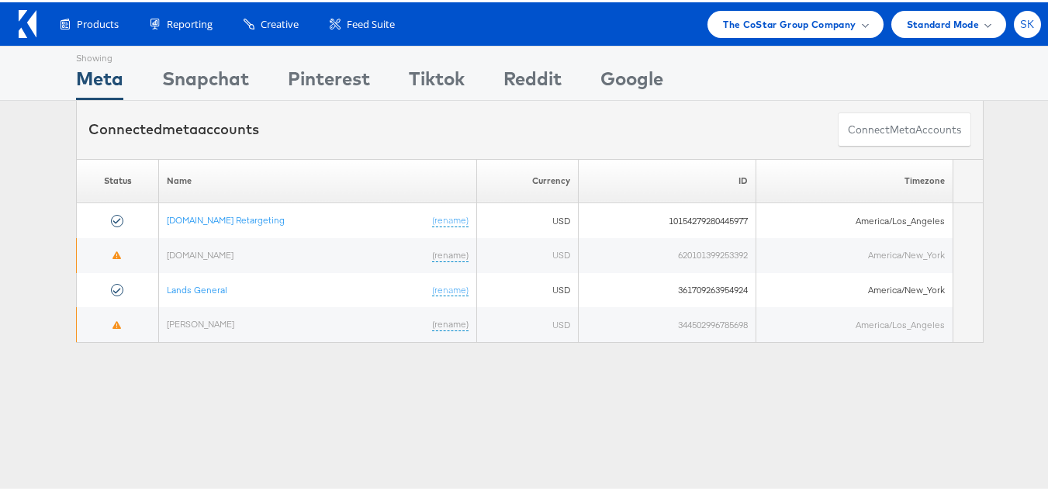
click at [1020, 26] on span "SK" at bounding box center [1027, 22] width 15 height 10
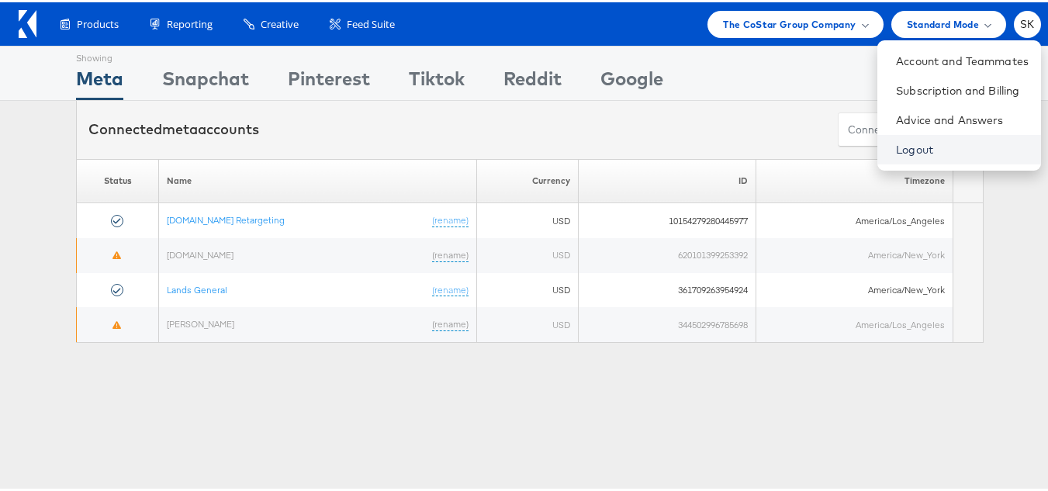
click at [896, 146] on link "Logout" at bounding box center [962, 148] width 133 height 16
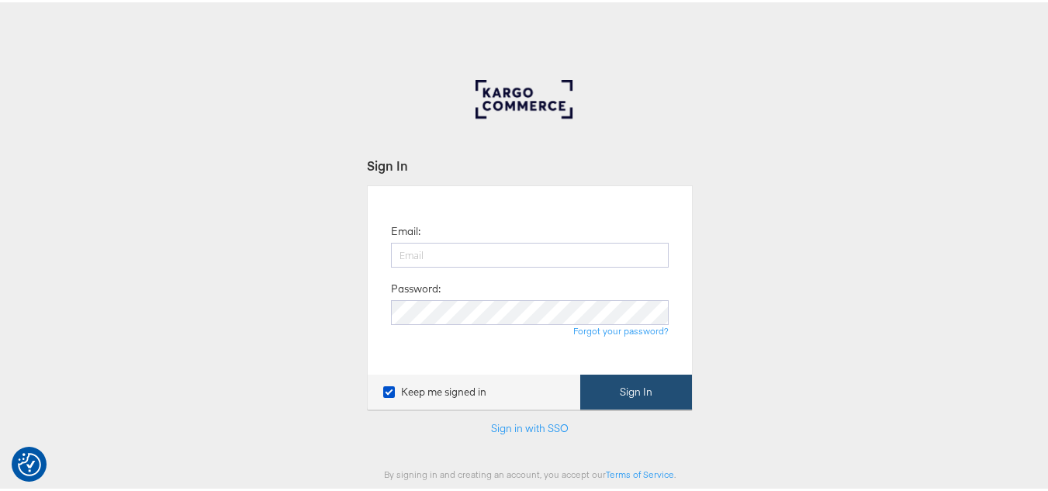
type input "[PERSON_NAME][EMAIL_ADDRESS][DOMAIN_NAME]"
click at [640, 397] on button "Sign In" at bounding box center [636, 389] width 112 height 35
